Goal: Task Accomplishment & Management: Book appointment/travel/reservation

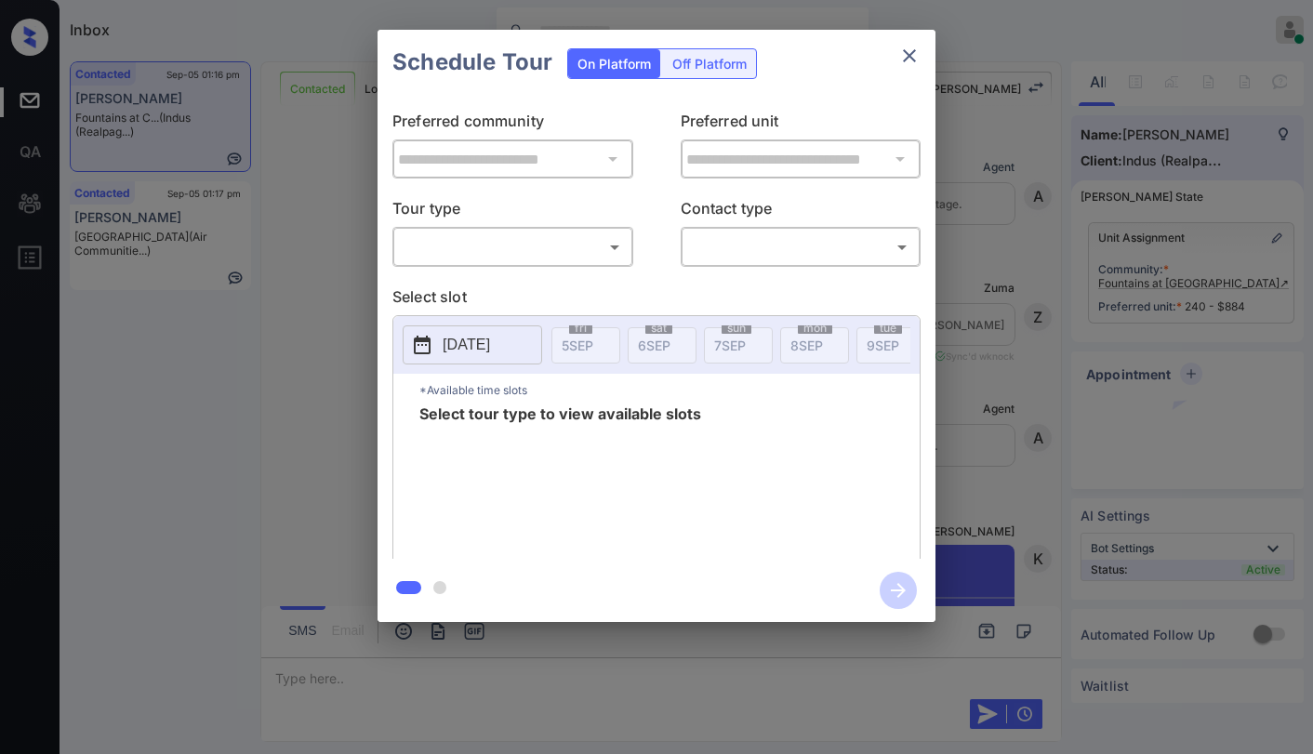
scroll to position [2249, 0]
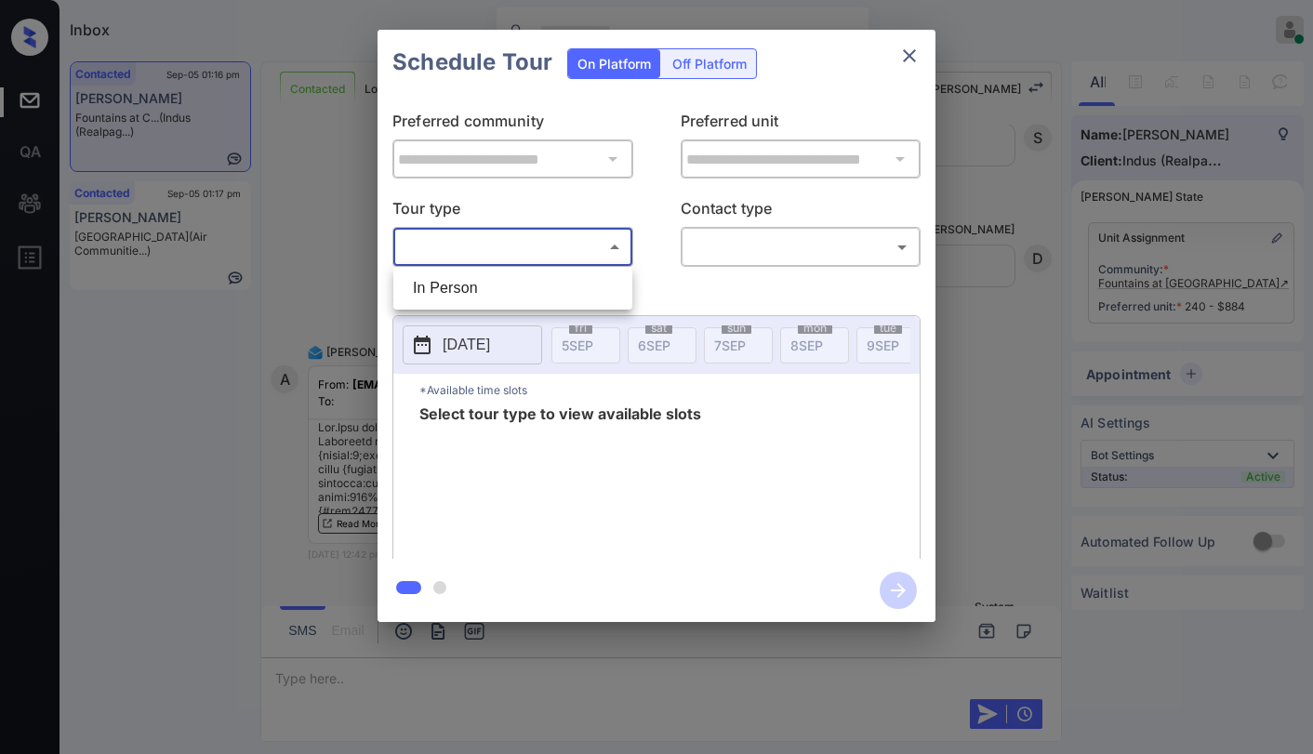
click at [544, 250] on body "Inbox [PERSON_NAME] Online Set yourself offline Set yourself on break Profile S…" at bounding box center [656, 377] width 1313 height 754
click at [916, 58] on div at bounding box center [656, 377] width 1313 height 754
click at [901, 46] on icon "close" at bounding box center [909, 56] width 22 height 22
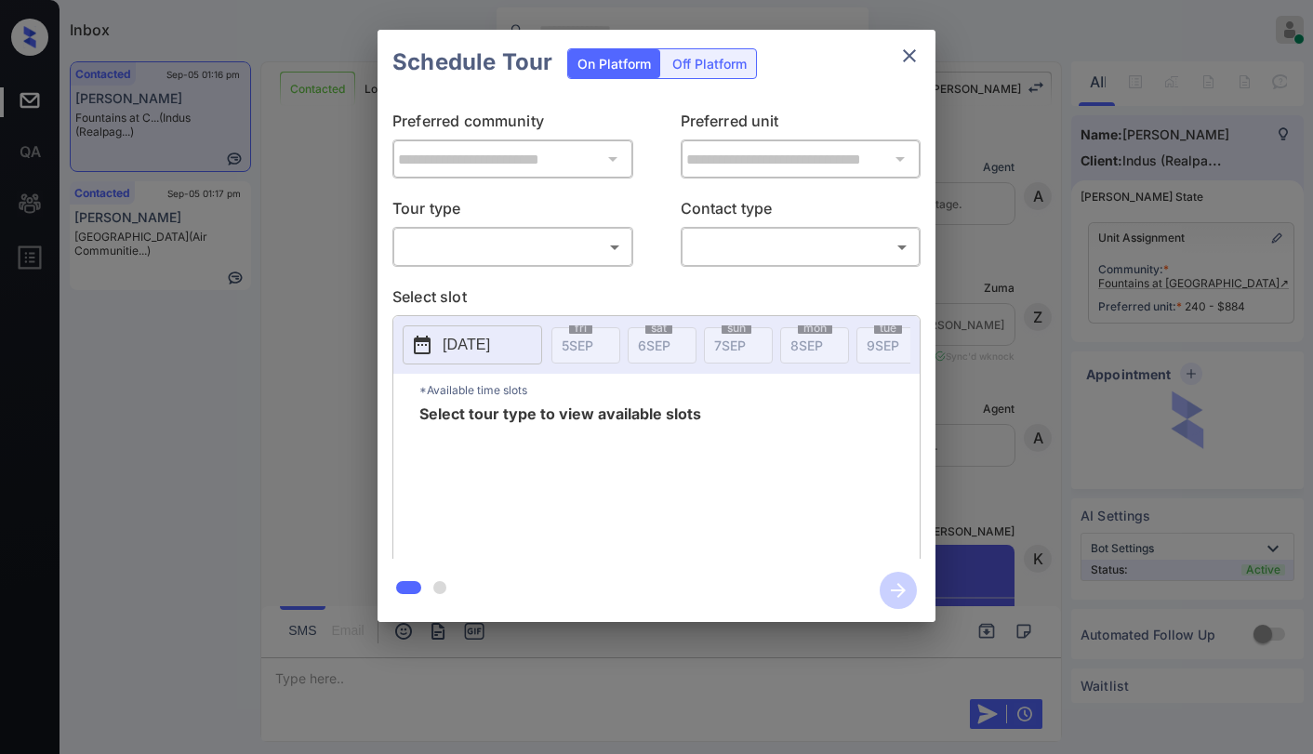
scroll to position [6619, 0]
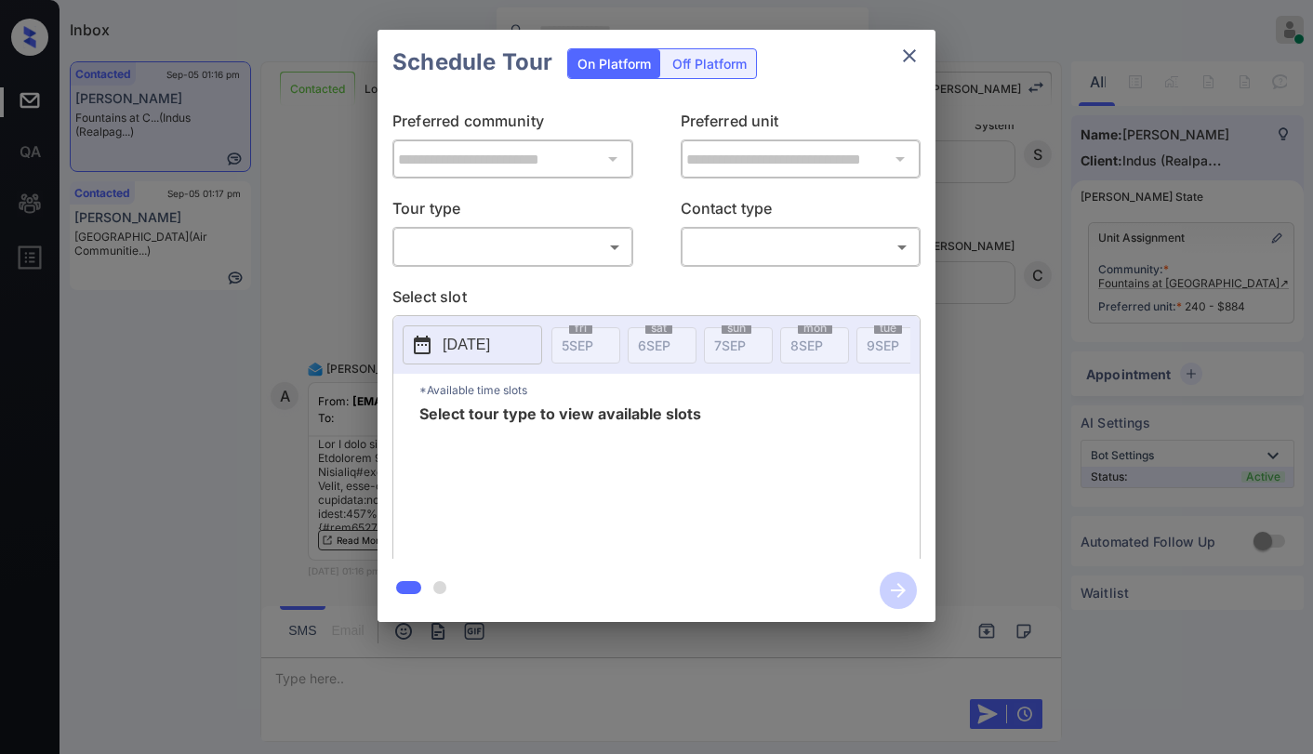
click at [472, 258] on body "Inbox [PERSON_NAME] Online Set yourself offline Set yourself on break Profile S…" at bounding box center [656, 377] width 1313 height 754
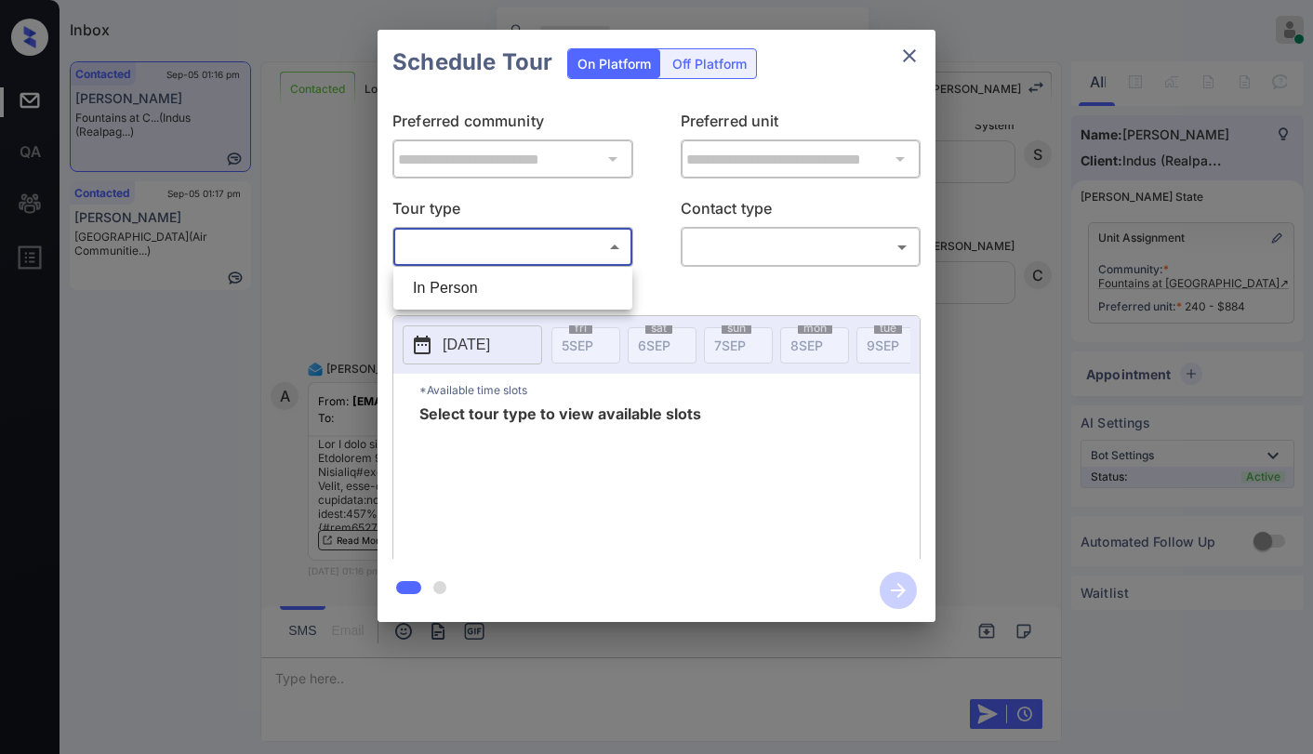
click at [450, 297] on li "In Person" at bounding box center [513, 288] width 230 height 33
type input "********"
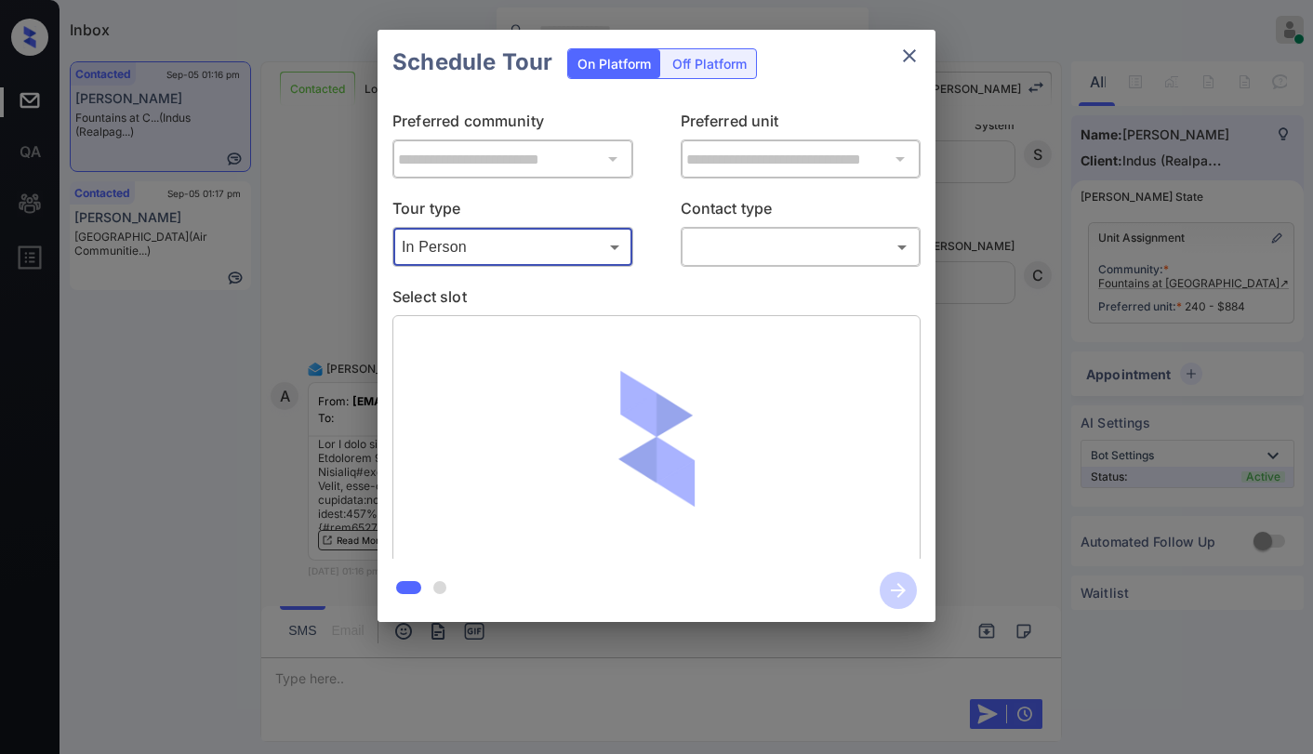
click at [807, 224] on p "Contact type" at bounding box center [801, 212] width 241 height 30
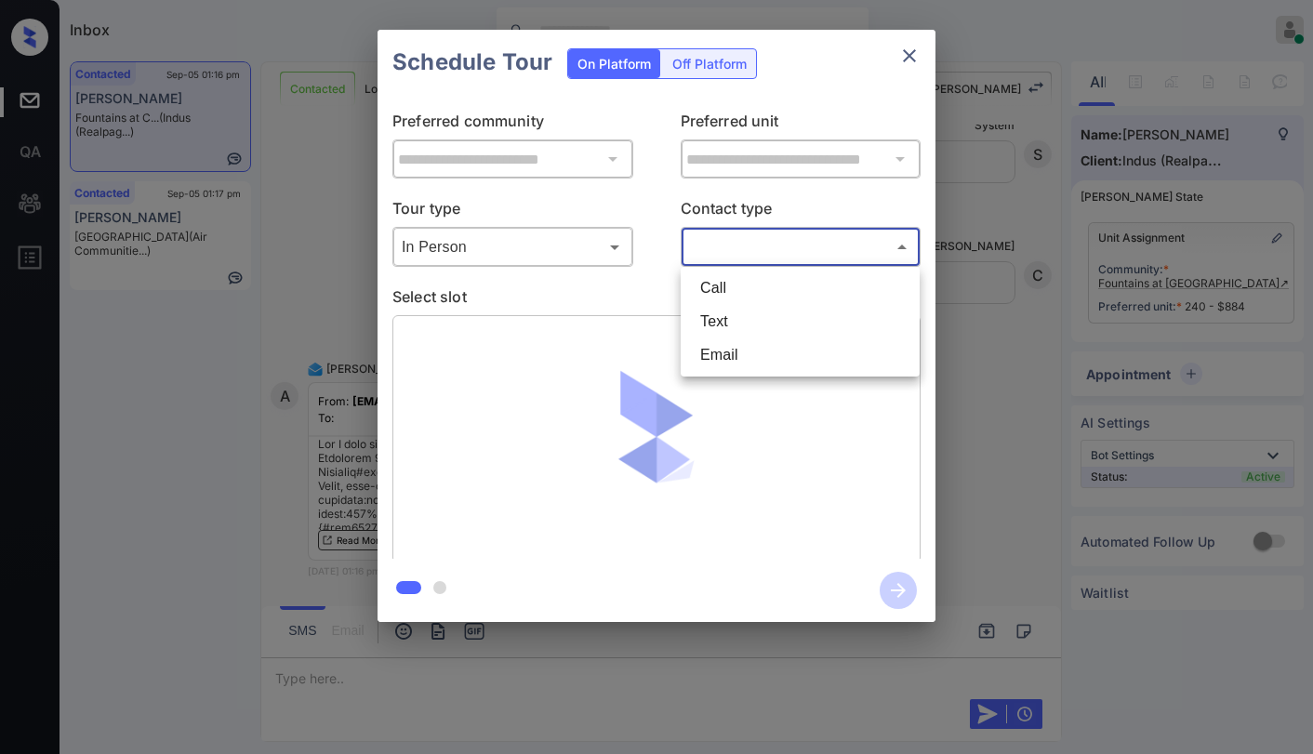
click at [808, 245] on body "Inbox [PERSON_NAME] Online Set yourself offline Set yourself on break Profile S…" at bounding box center [656, 377] width 1313 height 754
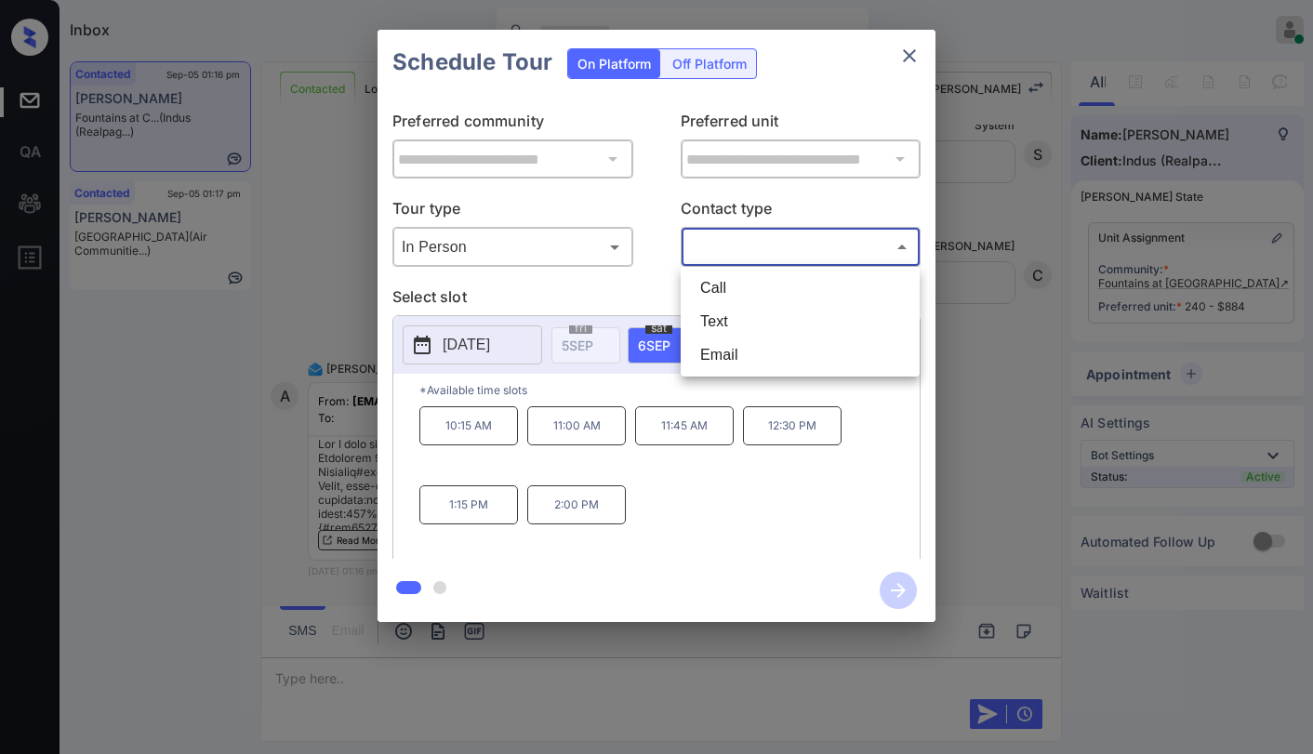
click at [757, 351] on li "Email" at bounding box center [800, 354] width 230 height 33
type input "*****"
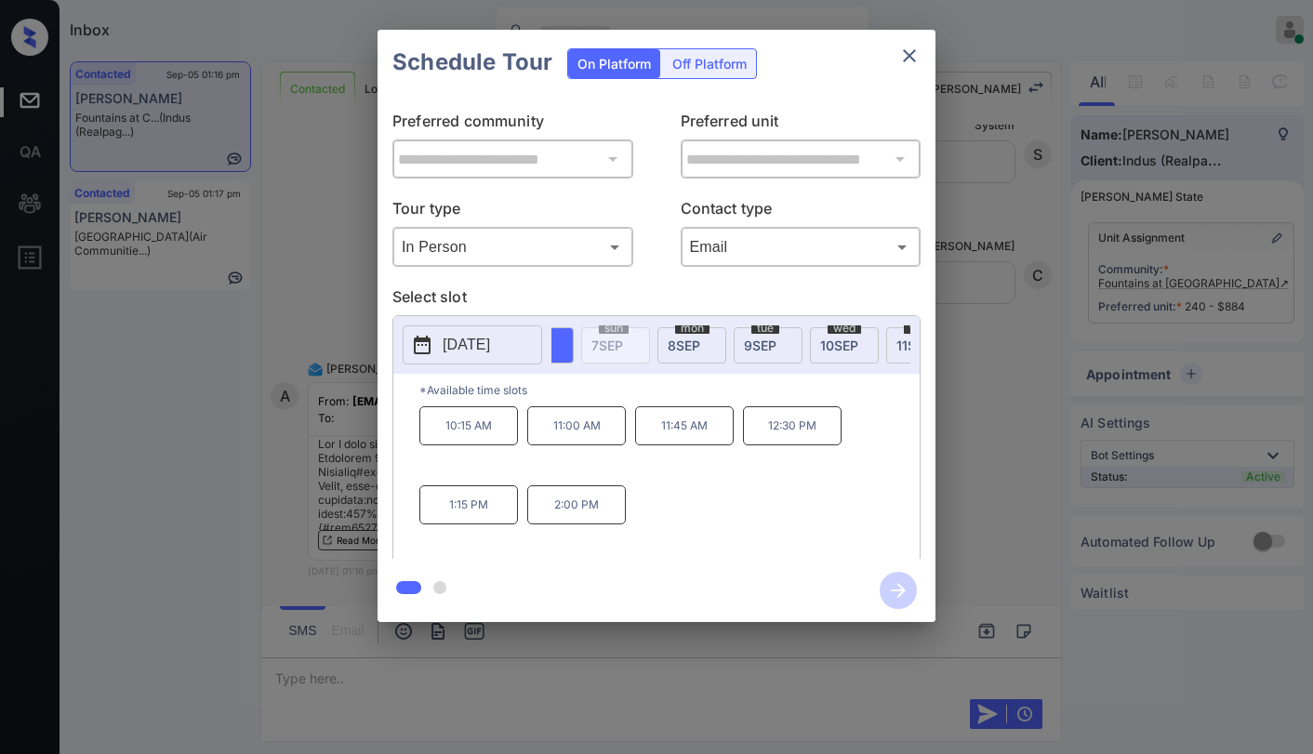
scroll to position [0, 137]
click at [689, 351] on div "[DATE]" at bounding box center [677, 345] width 69 height 36
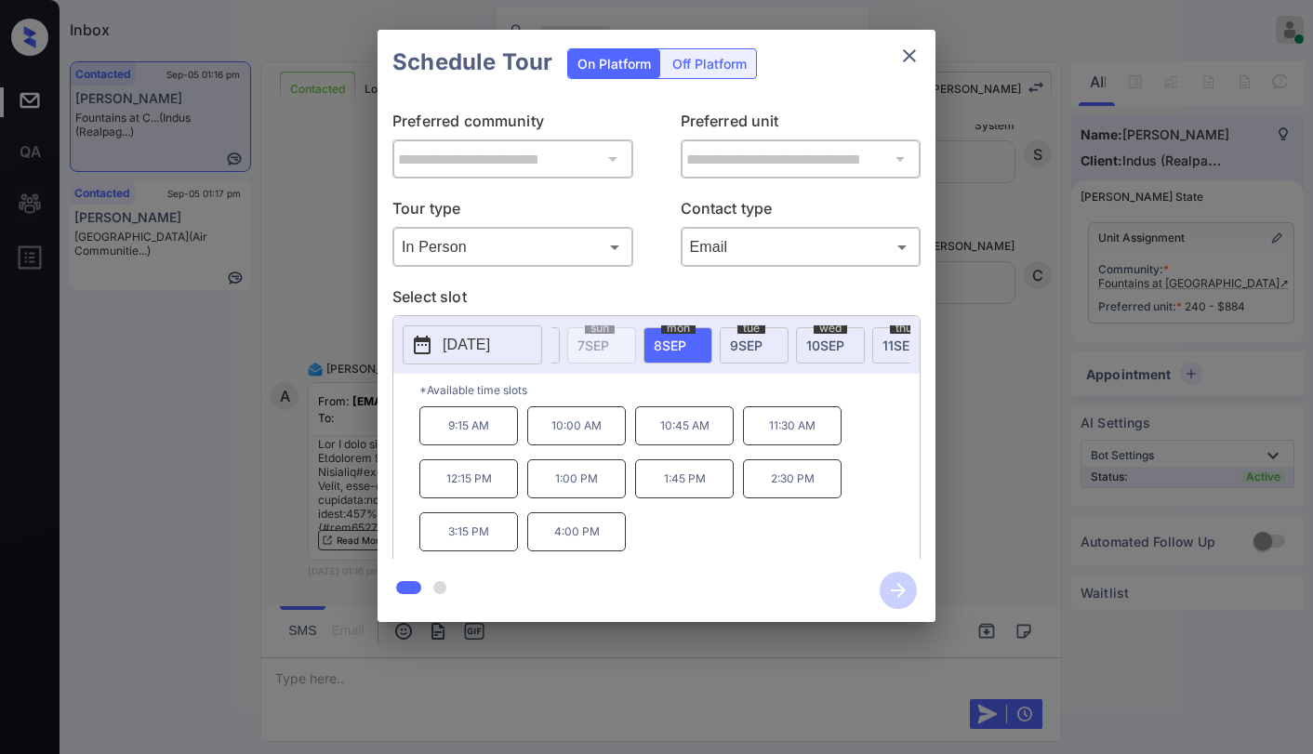
click at [788, 438] on p "11:30 AM" at bounding box center [792, 425] width 99 height 39
click at [894, 580] on icon "button" at bounding box center [898, 590] width 37 height 37
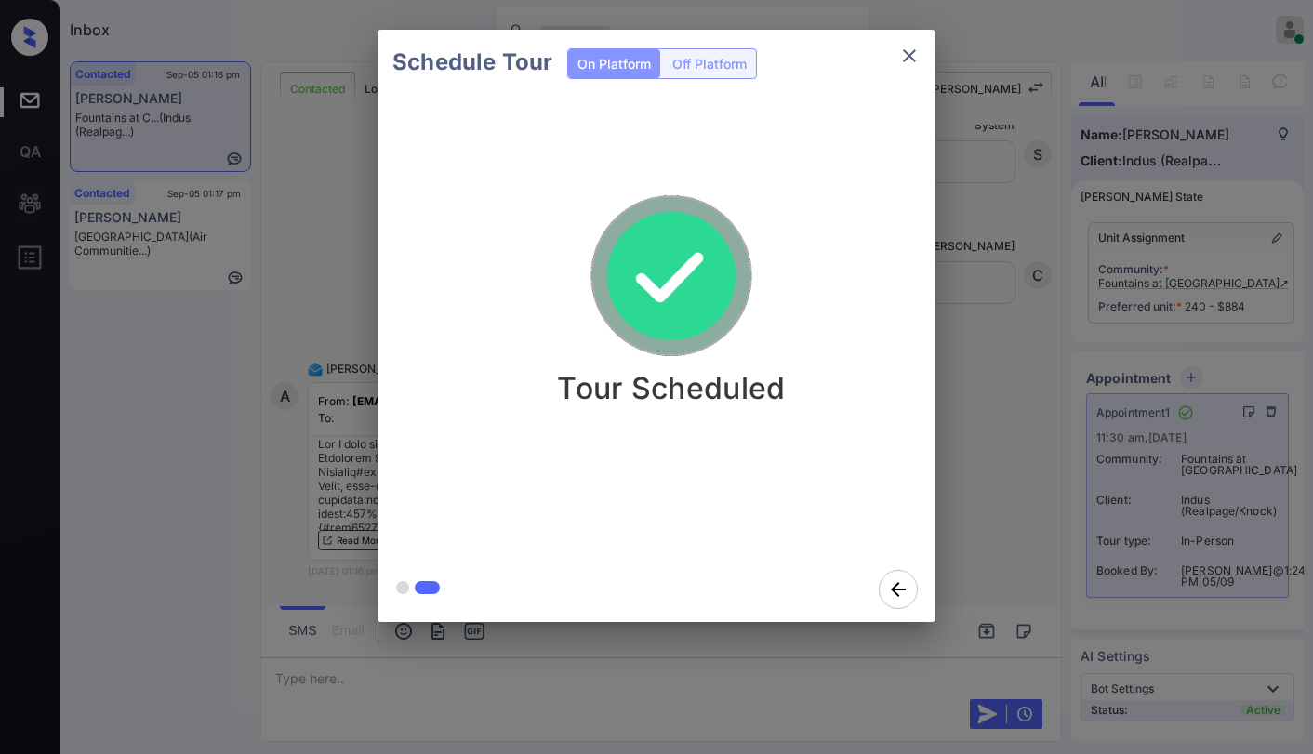
click at [905, 54] on icon "close" at bounding box center [909, 56] width 22 height 22
